Goal: Transaction & Acquisition: Purchase product/service

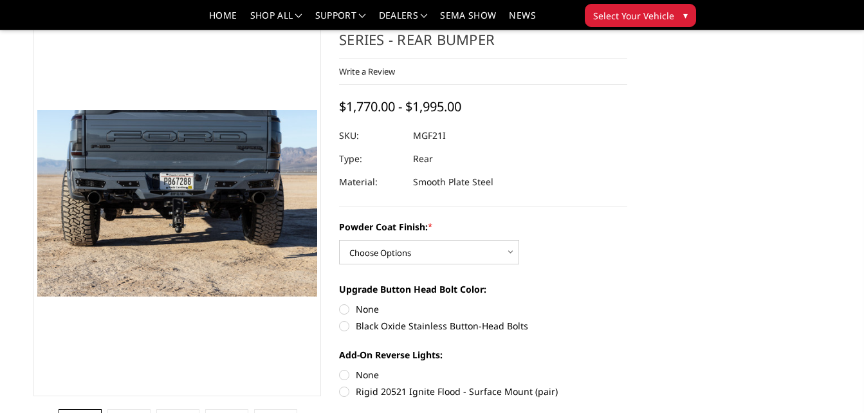
scroll to position [55, 0]
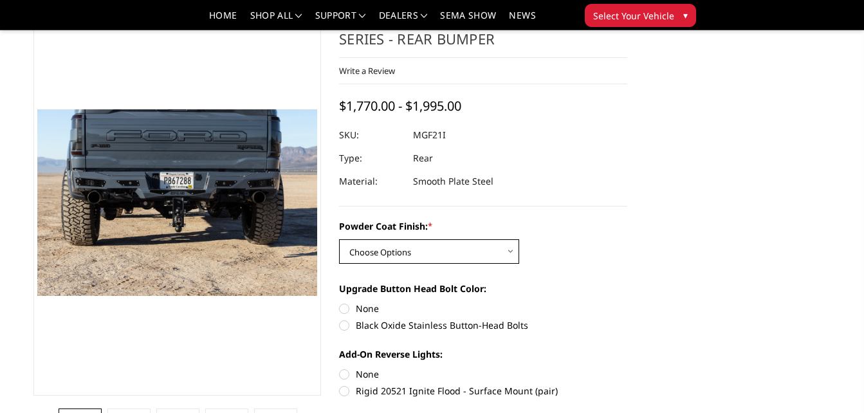
click at [455, 259] on select "Choose Options Bare Metal Texture Black Powder Coat" at bounding box center [429, 251] width 180 height 24
click at [339, 239] on select "Choose Options Bare Metal Texture Black Powder Coat" at bounding box center [429, 251] width 180 height 24
click at [437, 249] on select "Choose Options Bare Metal Texture Black Powder Coat" at bounding box center [429, 251] width 180 height 24
select select "2764"
click at [339, 239] on select "Choose Options Bare Metal Texture Black Powder Coat" at bounding box center [429, 251] width 180 height 24
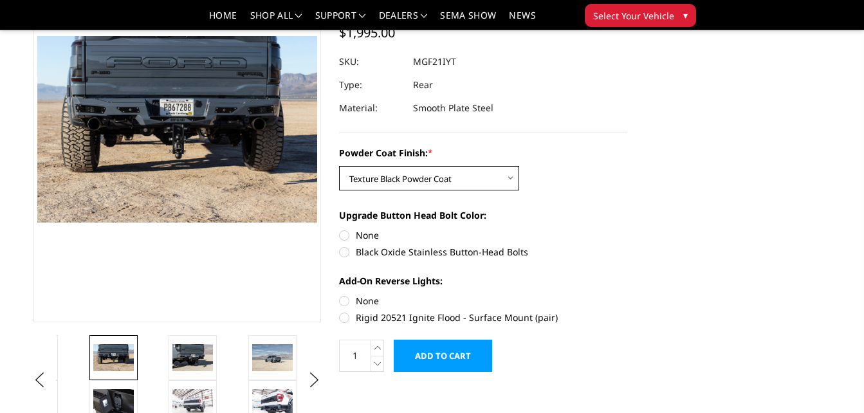
scroll to position [128, 0]
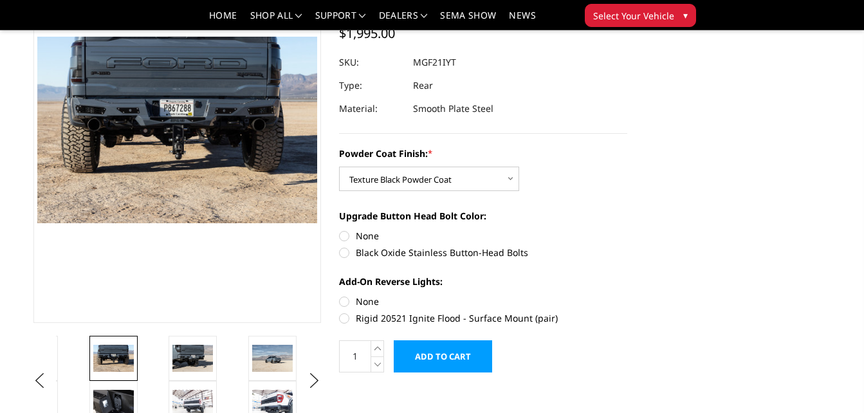
click at [342, 249] on label "Black Oxide Stainless Button-Head Bolts" at bounding box center [483, 253] width 288 height 14
click at [627, 230] on input "Black Oxide Stainless Button-Head Bolts" at bounding box center [627, 229] width 1 height 1
radio input "true"
click at [351, 318] on label "Rigid 20521 Ignite Flood - Surface Mount (pair)" at bounding box center [483, 318] width 288 height 14
click at [627, 295] on input "Rigid 20521 Ignite Flood - Surface Mount (pair)" at bounding box center [627, 295] width 1 height 1
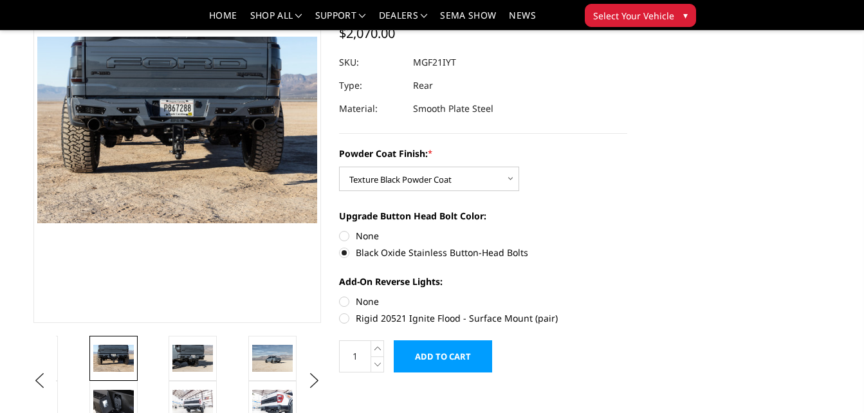
radio input "true"
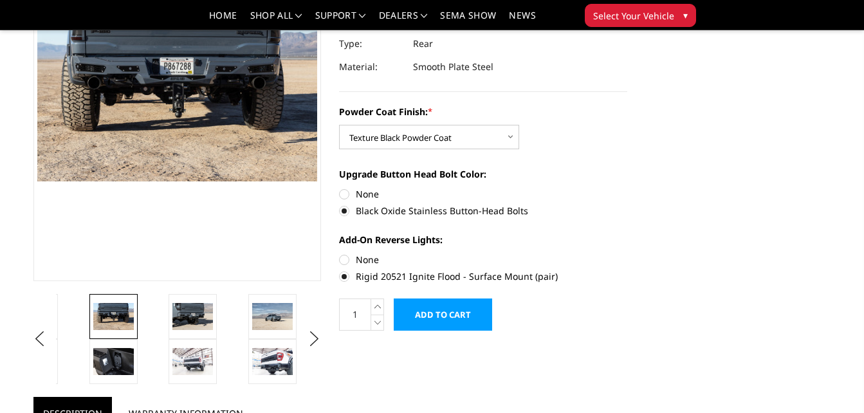
scroll to position [170, 0]
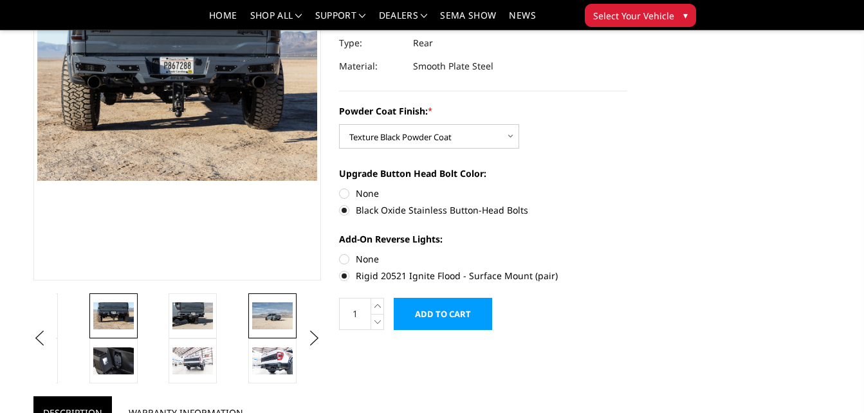
click at [275, 320] on img at bounding box center [272, 315] width 41 height 27
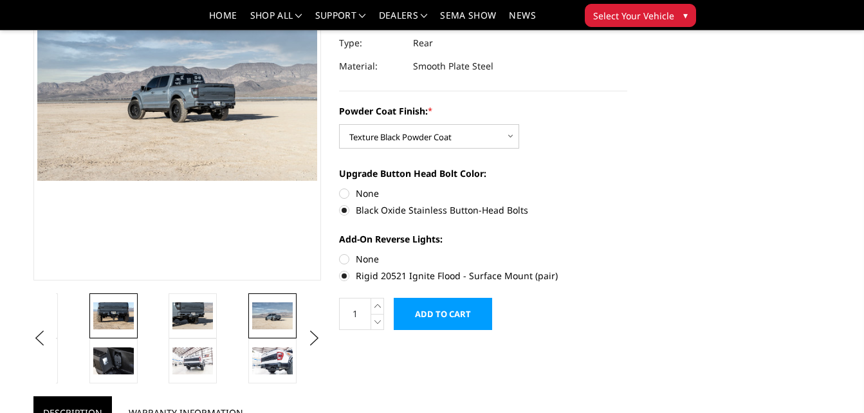
click at [102, 298] on link at bounding box center [113, 315] width 48 height 45
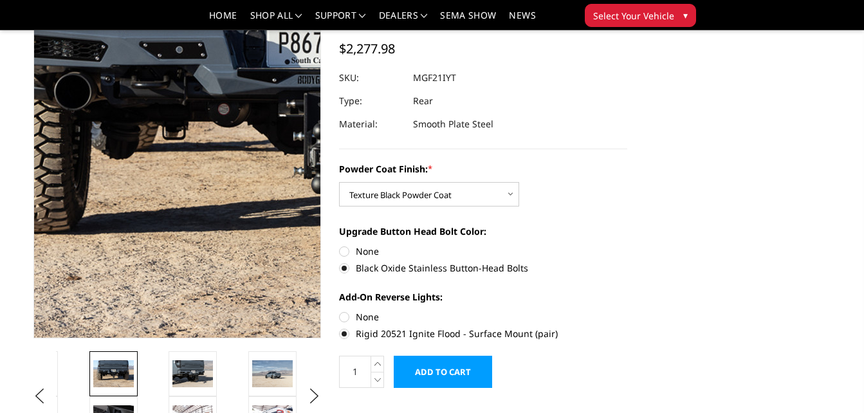
scroll to position [116, 0]
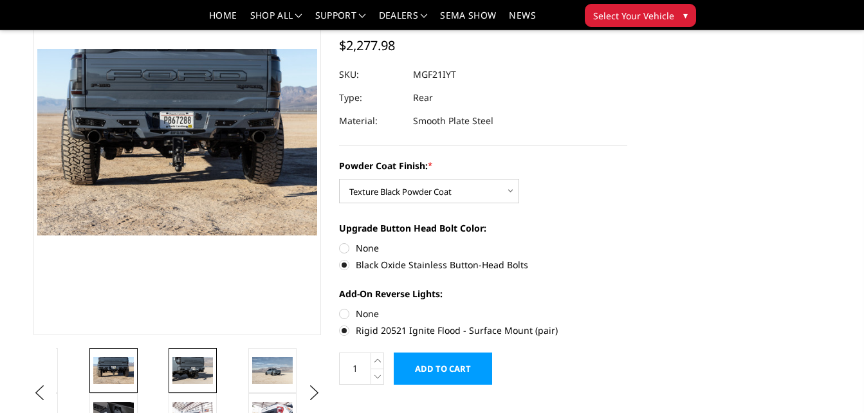
click at [192, 372] on img at bounding box center [192, 370] width 41 height 27
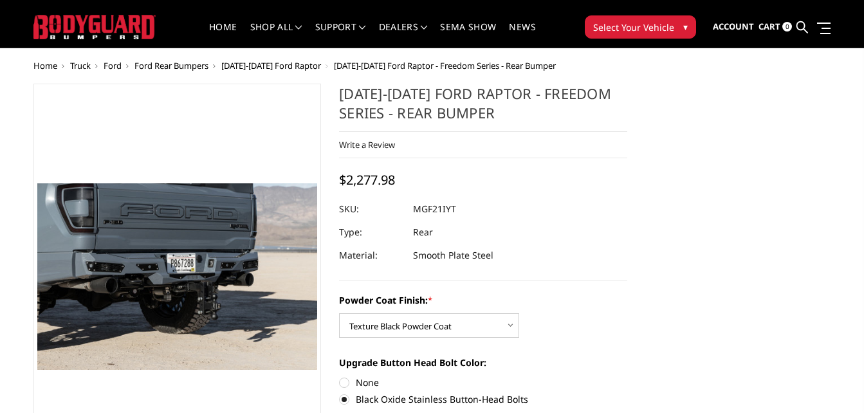
scroll to position [15, 0]
